Goal: Use online tool/utility: Utilize a website feature to perform a specific function

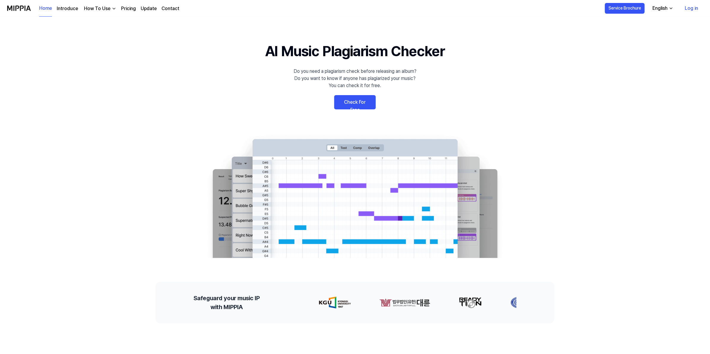
click at [368, 110] on 배너 "AI Music Plagiarism Checker Do you need a plagiarism check before releasing an …" at bounding box center [355, 148] width 428 height 217
click at [361, 100] on link "Check For Free" at bounding box center [355, 102] width 42 height 14
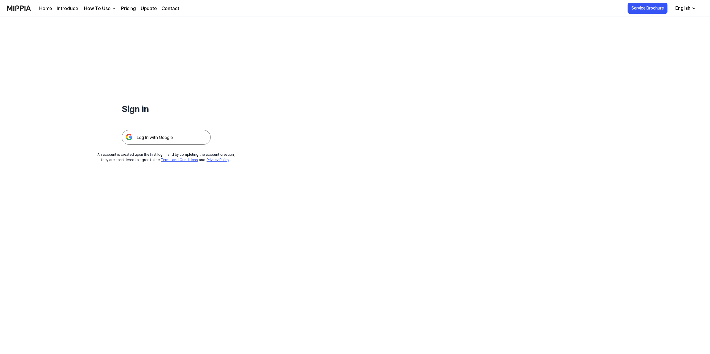
click at [183, 132] on img at bounding box center [166, 137] width 89 height 15
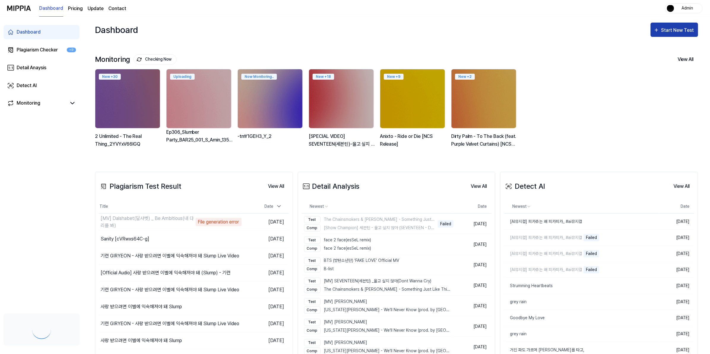
click at [678, 26] on button "Start New Test" at bounding box center [675, 30] width 48 height 14
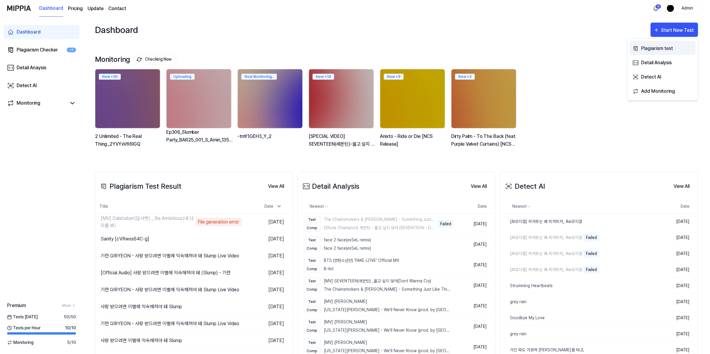
click at [670, 44] on button "Plagiarism test" at bounding box center [663, 48] width 66 height 14
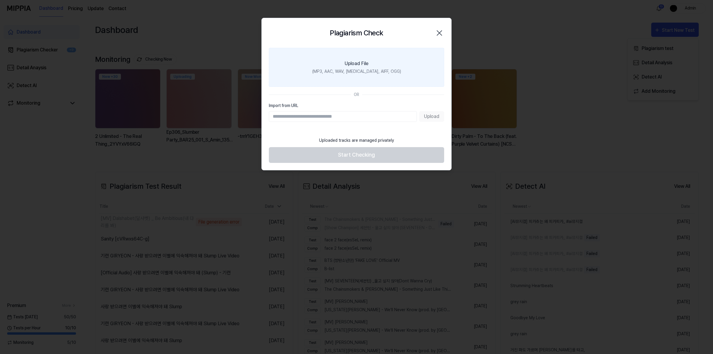
click at [379, 64] on label "Upload File (MP3, AAC, WAV, FLAC, AIFF, OGG)" at bounding box center [356, 67] width 175 height 39
click at [0, 0] on input "Upload File (MP3, AAC, WAV, FLAC, AIFF, OGG)" at bounding box center [0, 0] width 0 height 0
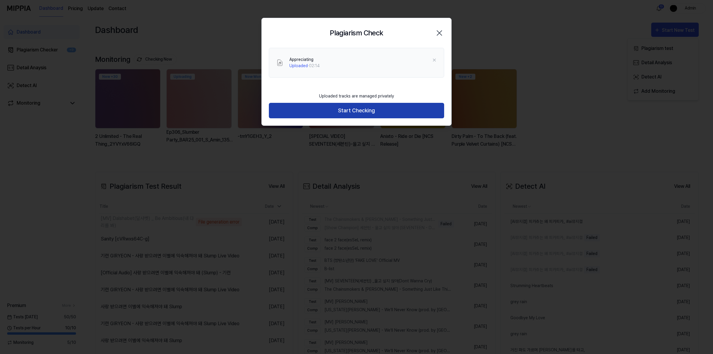
click at [381, 108] on button "Start Checking" at bounding box center [356, 111] width 175 height 16
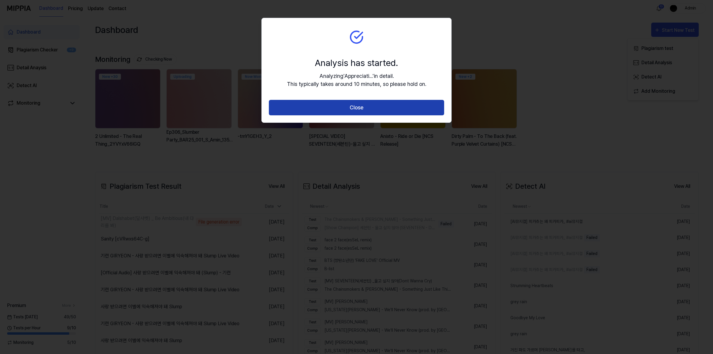
click at [390, 110] on button "Close" at bounding box center [356, 108] width 175 height 16
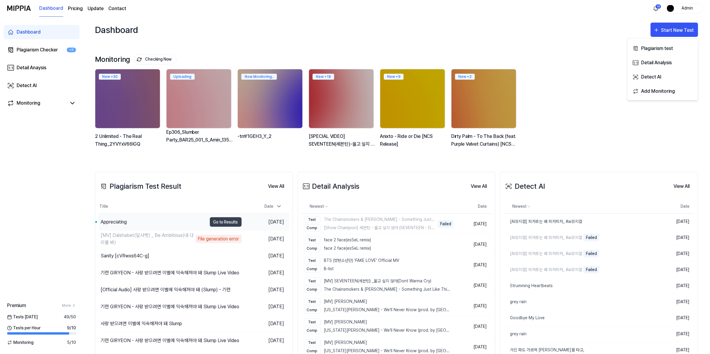
click at [128, 222] on div "Appreciating" at bounding box center [153, 221] width 108 height 17
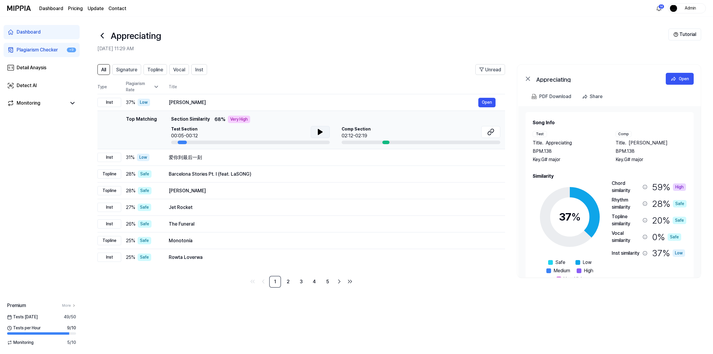
click at [325, 132] on button at bounding box center [320, 132] width 19 height 12
click at [491, 130] on icon at bounding box center [490, 131] width 7 height 7
